Goal: Check status: Check status

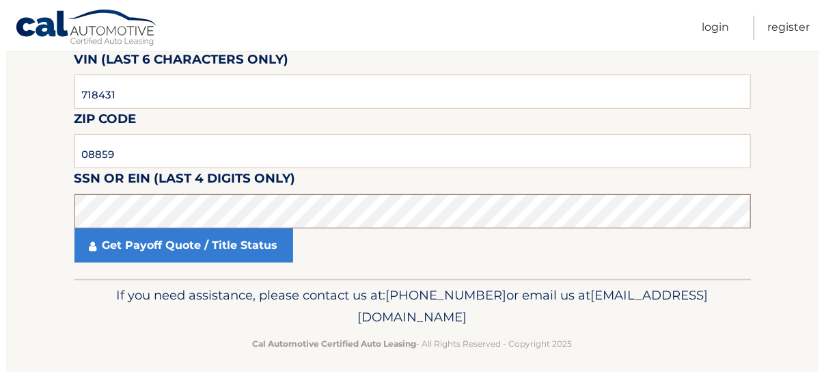
scroll to position [181, 0]
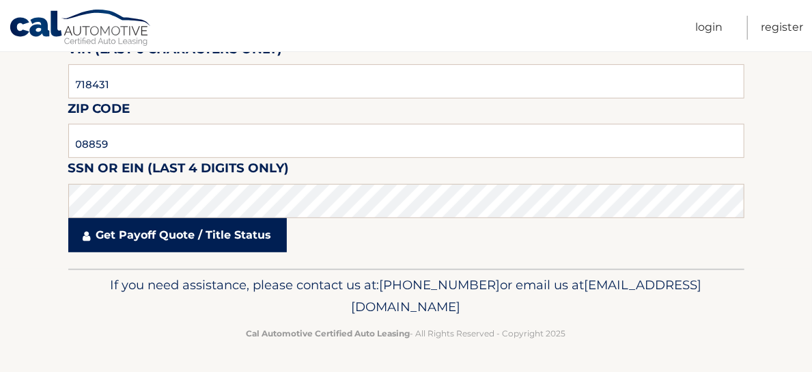
click at [213, 236] on link "Get Payoff Quote / Title Status" at bounding box center [177, 235] width 219 height 34
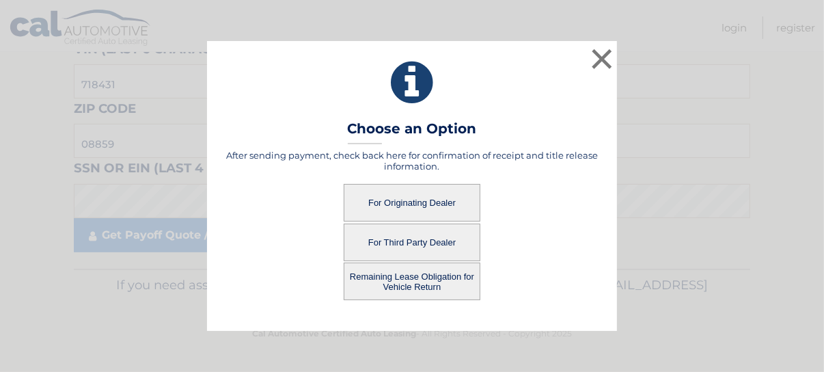
click at [399, 205] on button "For Originating Dealer" at bounding box center [412, 203] width 137 height 38
click at [399, 203] on button "For Originating Dealer" at bounding box center [412, 203] width 137 height 38
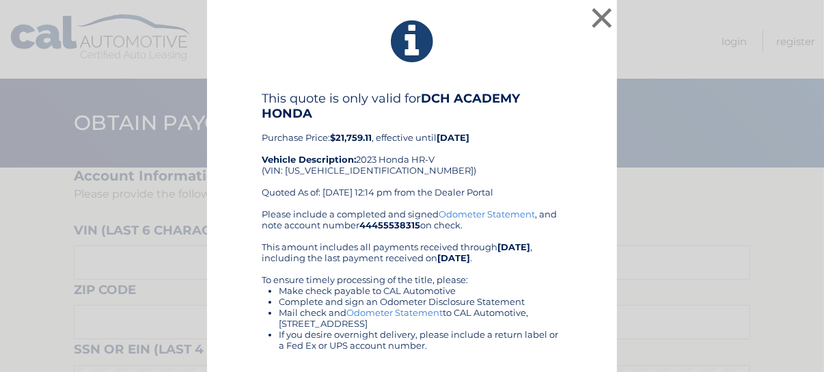
click at [343, 137] on b "$21,759.11" at bounding box center [351, 137] width 42 height 11
copy b "21,759.11"
